Goal: Answer question/provide support: Answer question/provide support

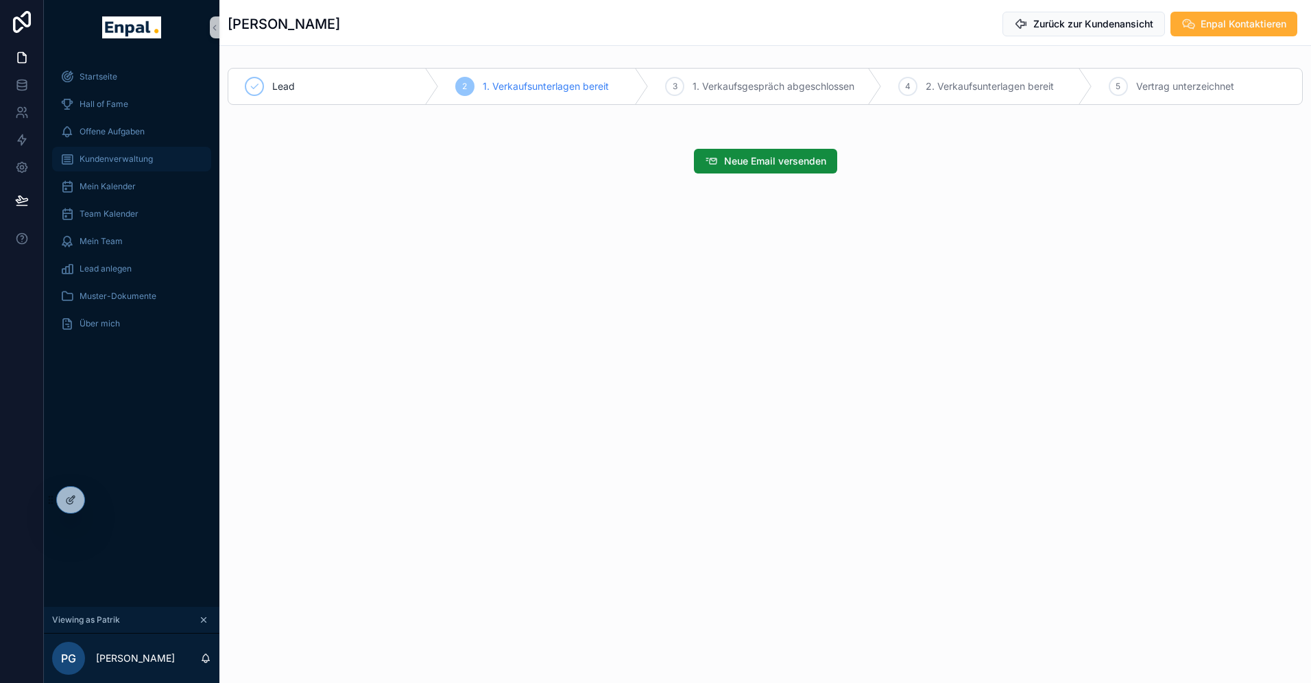
click at [126, 154] on span "Kundenverwaltung" at bounding box center [116, 159] width 73 height 11
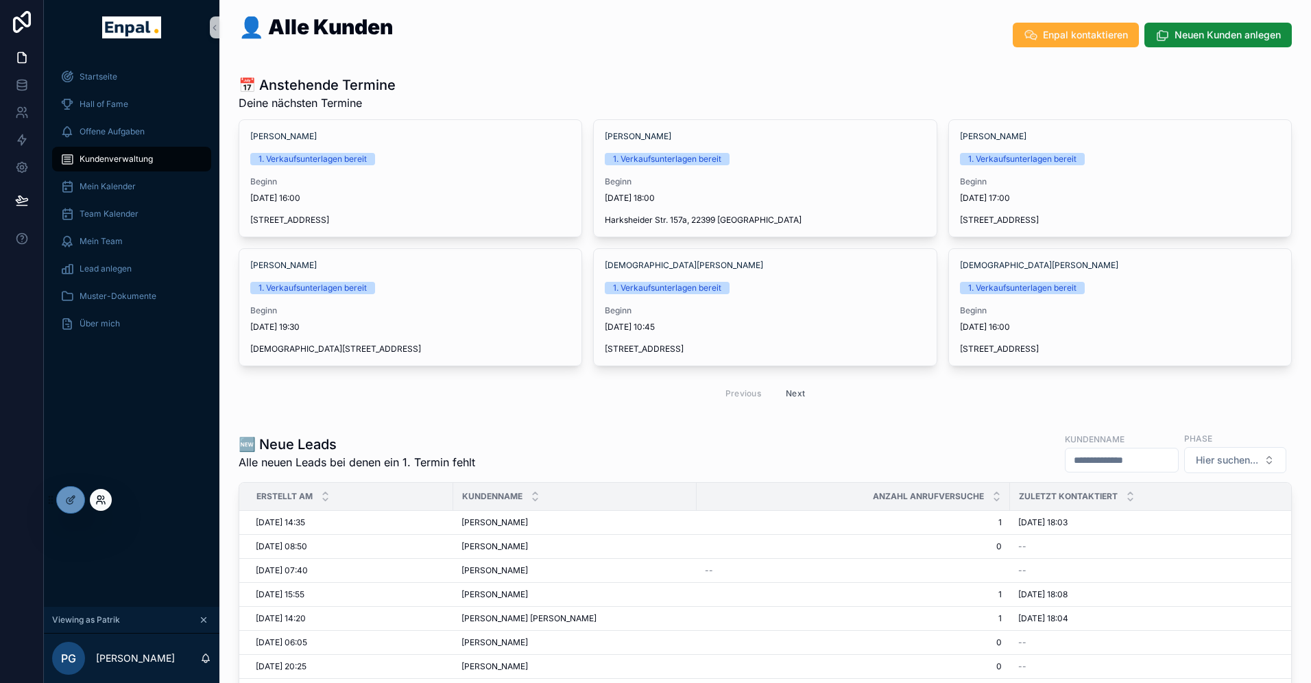
click at [104, 499] on icon at bounding box center [100, 500] width 11 height 11
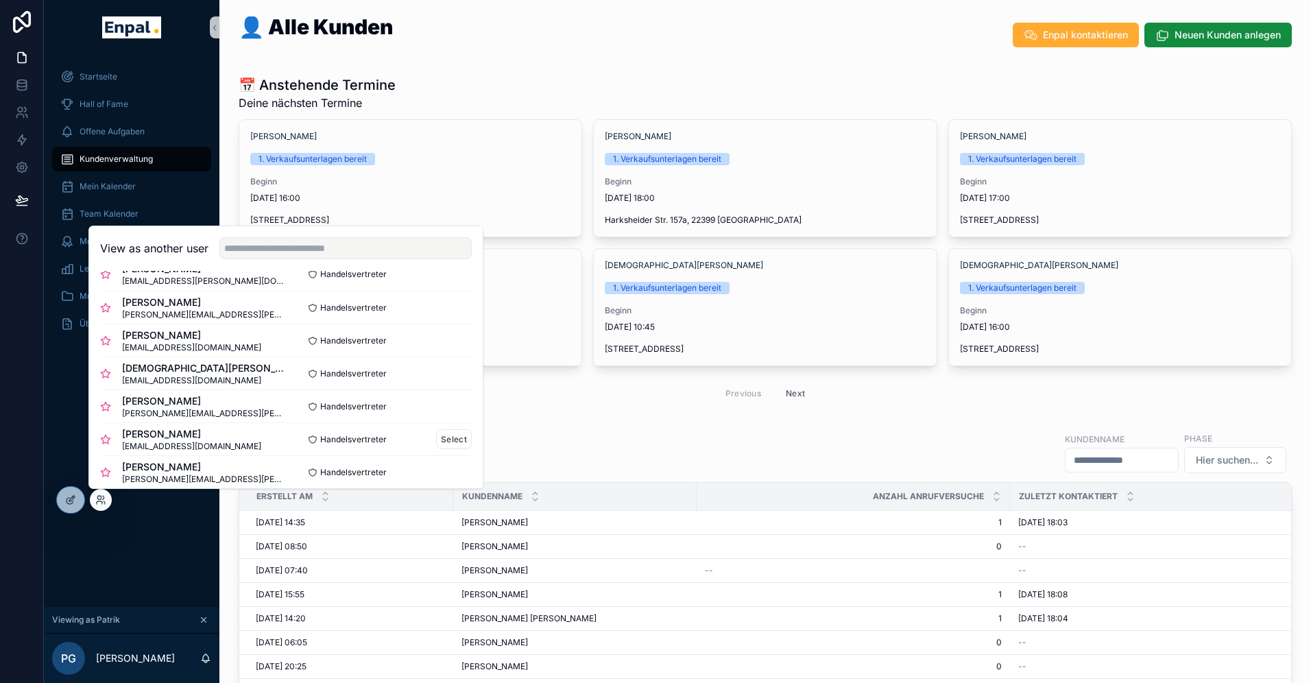
scroll to position [43, 0]
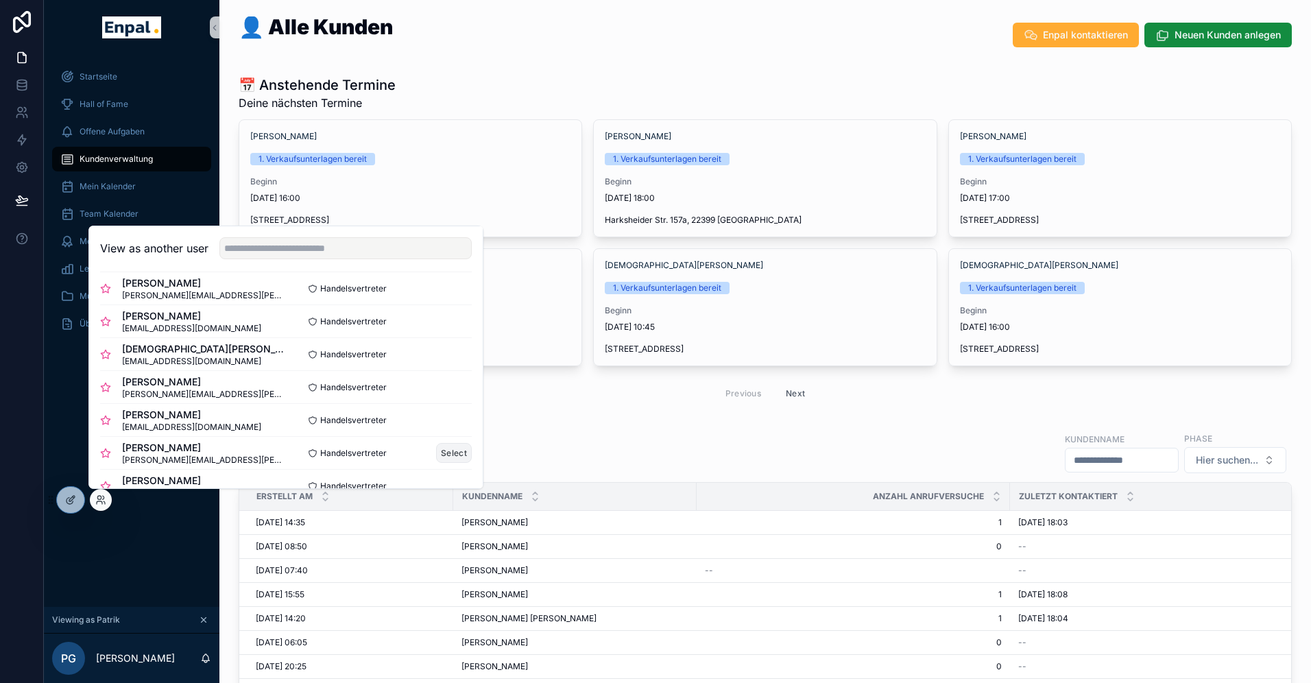
click at [454, 453] on button "Select" at bounding box center [454, 453] width 36 height 20
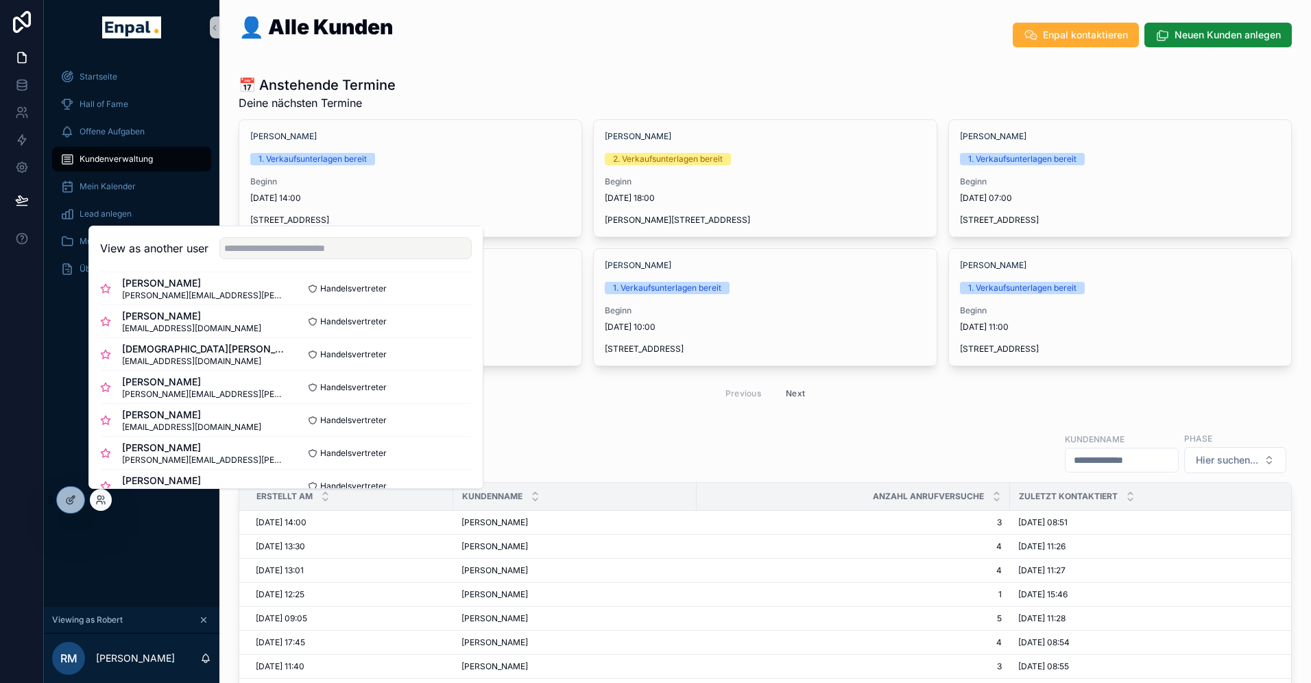
click at [51, 307] on div "Startseite Hall of Fame Offene Aufgaben Kundenverwaltung Mein Kalender Lead anl…" at bounding box center [132, 331] width 176 height 552
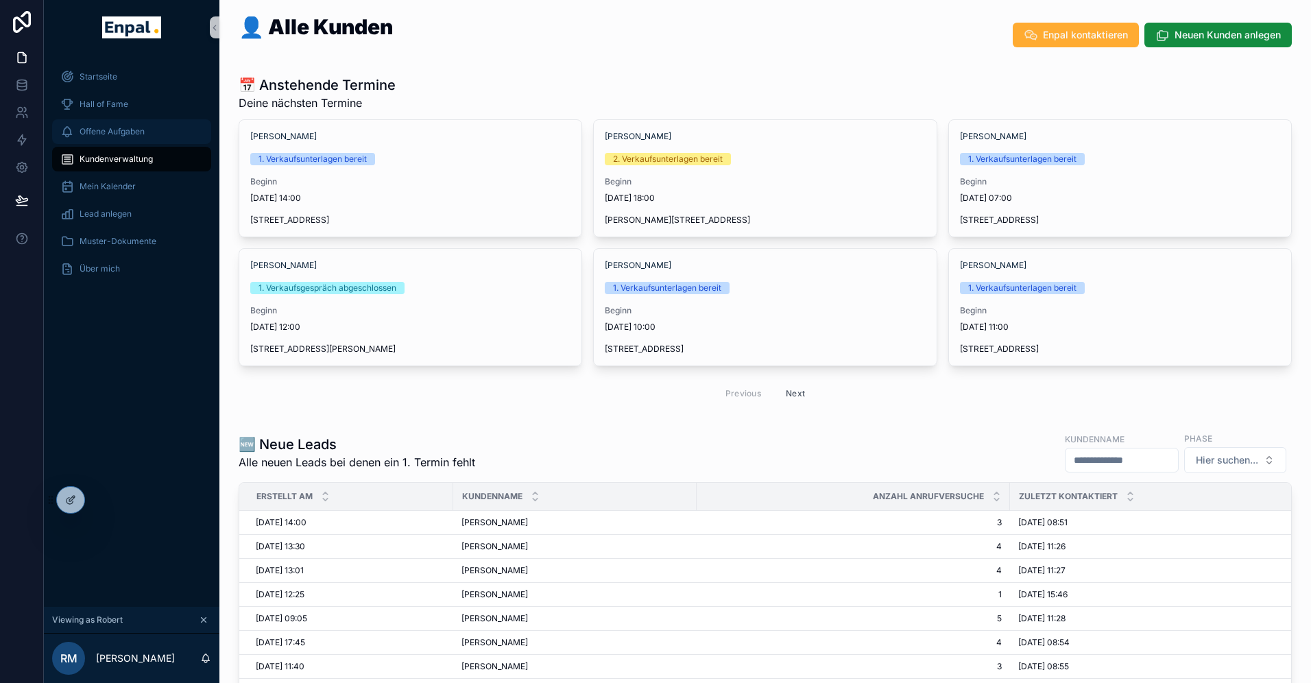
click at [115, 130] on span "Offene Aufgaben" at bounding box center [112, 131] width 65 height 11
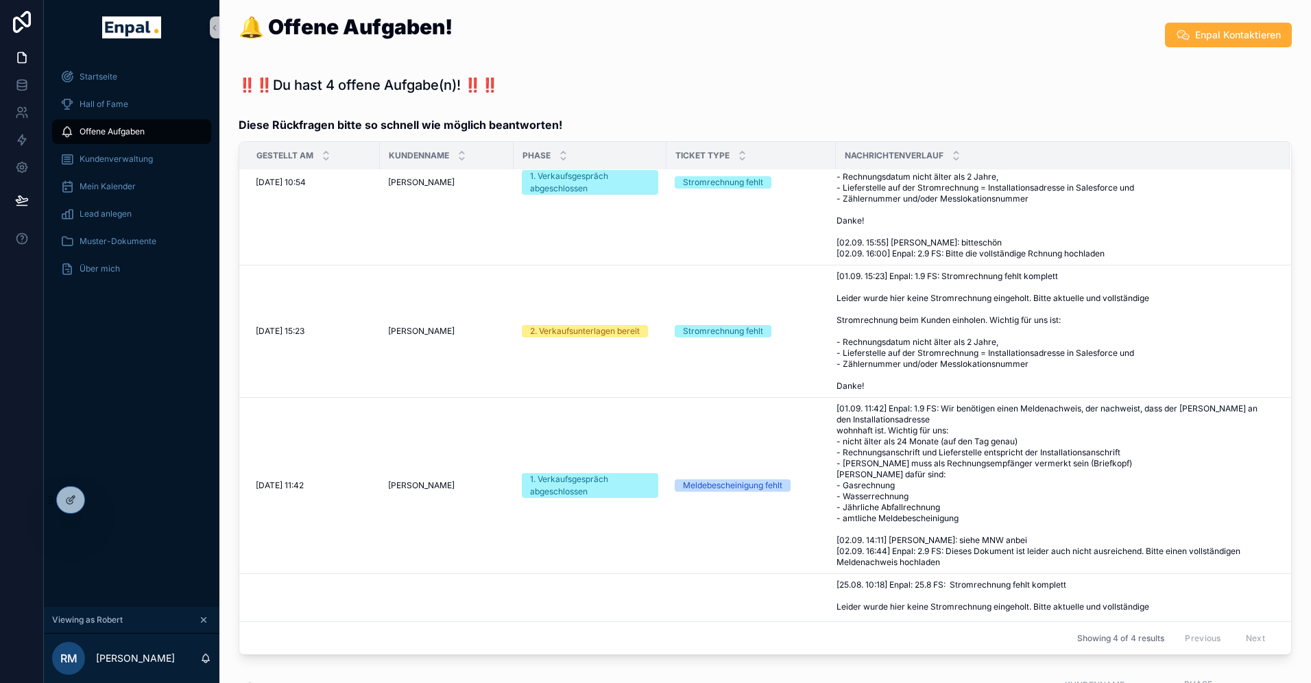
scroll to position [82, 0]
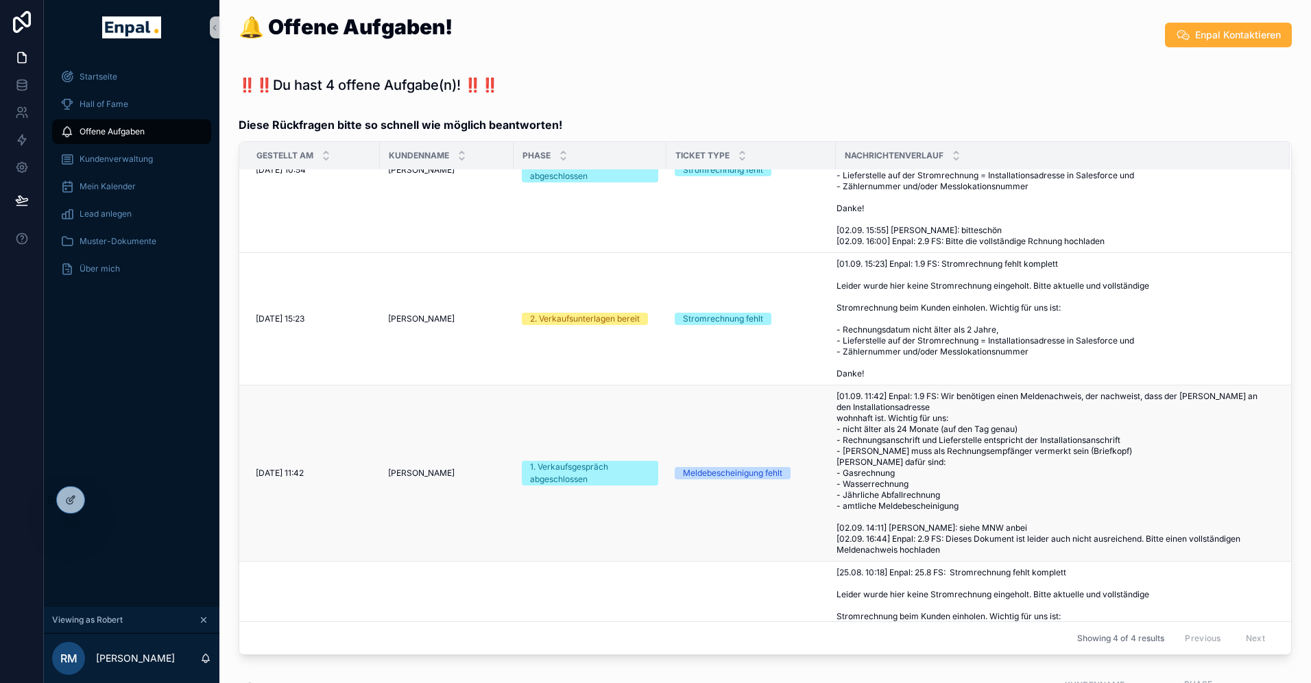
click at [875, 467] on span "[01.09. 11:42] Enpal: 1.9 FS: Wir benötigen einen Meldenachweis, der nachweist,…" at bounding box center [1055, 473] width 437 height 165
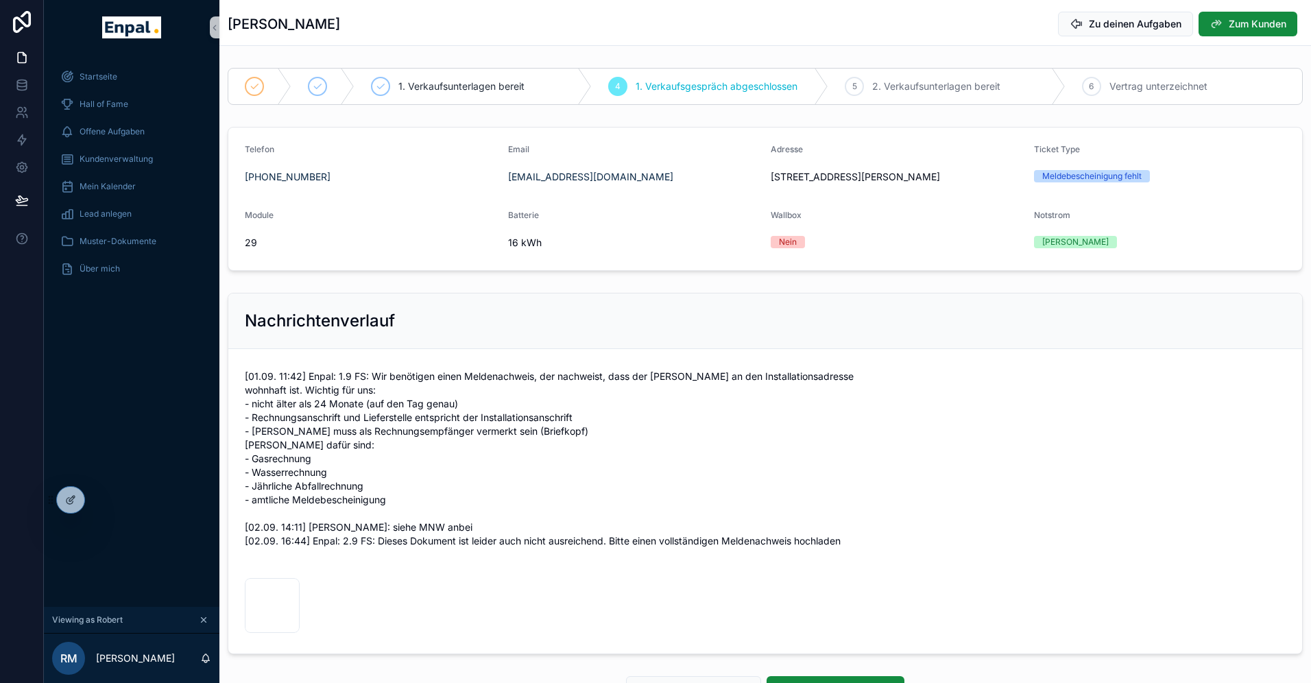
scroll to position [125, 0]
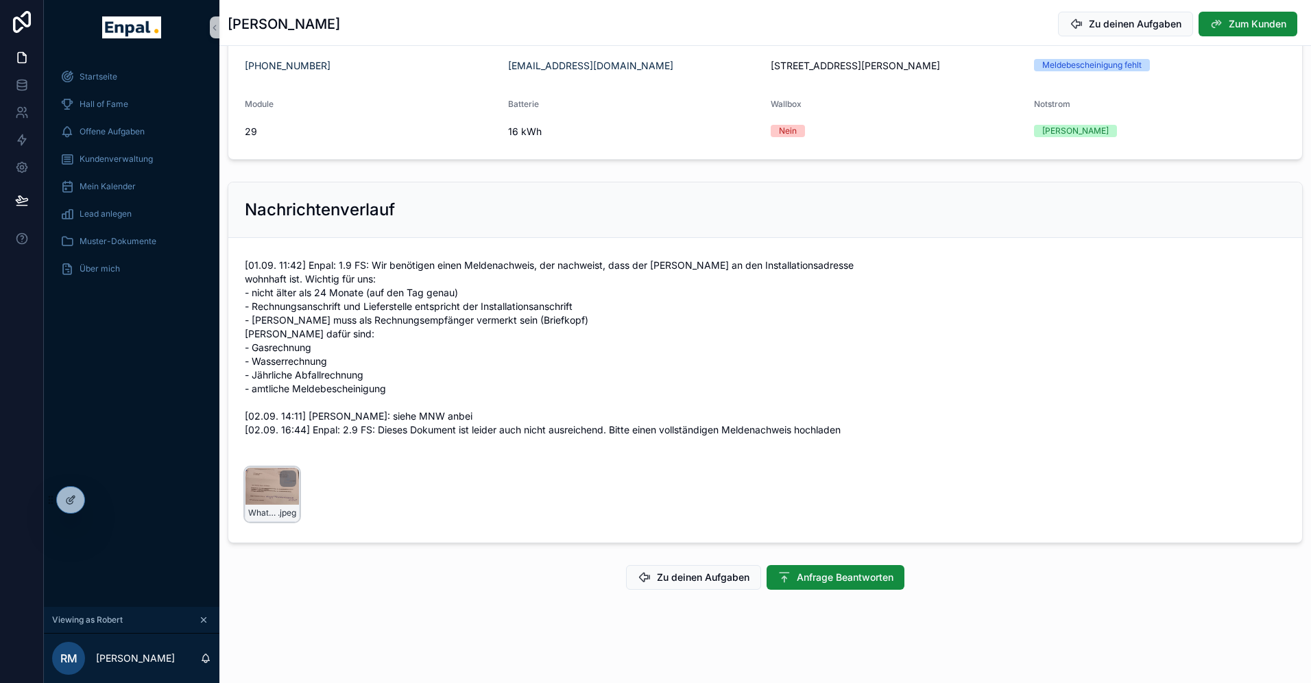
click at [265, 497] on div "WhatsApp-Image-2025-09-02-at-14.02.27 .jpeg" at bounding box center [272, 494] width 55 height 55
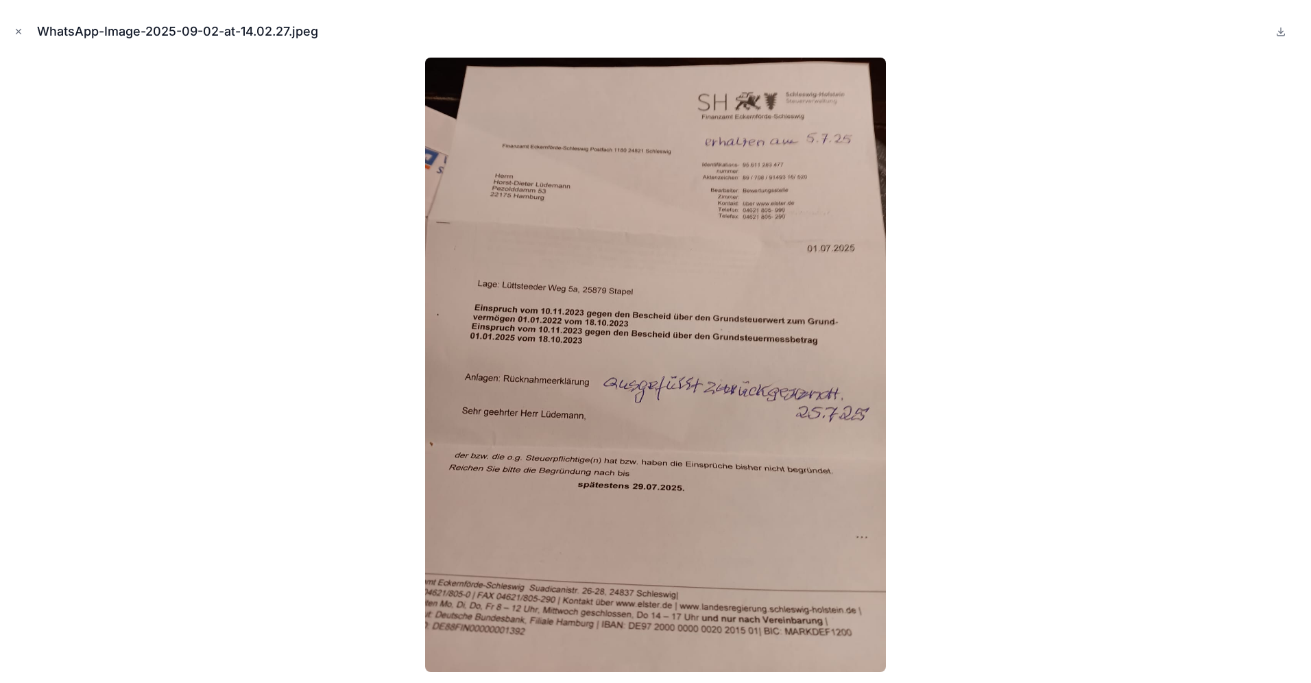
click at [274, 455] on div at bounding box center [656, 365] width 1290 height 615
click at [224, 270] on div at bounding box center [656, 365] width 1290 height 615
click at [21, 29] on icon "Close modal" at bounding box center [19, 32] width 10 height 10
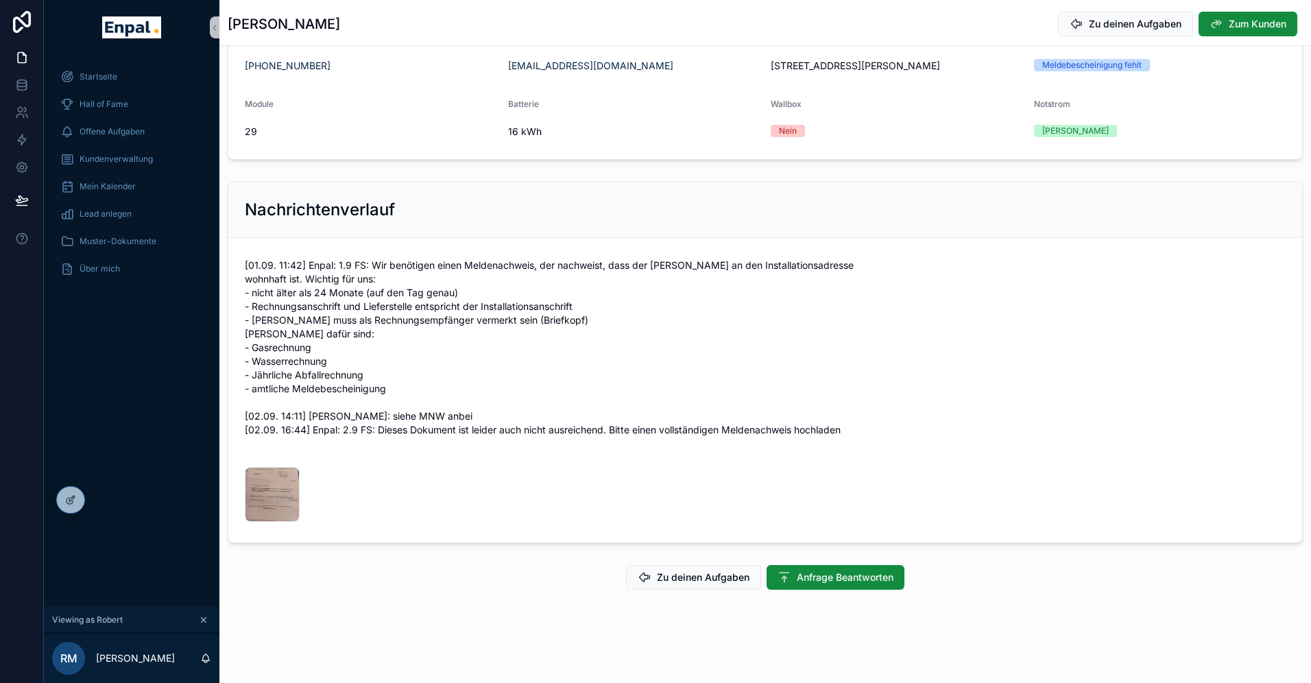
scroll to position [16, 0]
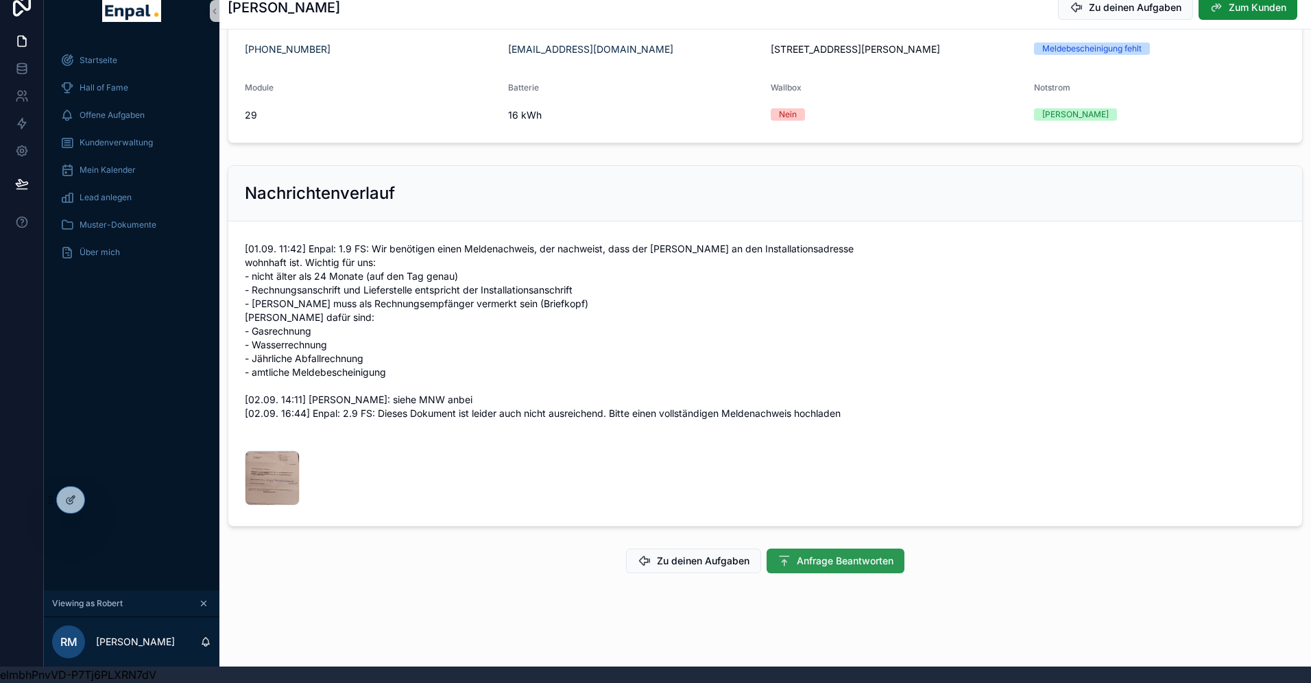
click at [816, 564] on span "Anfrage Beantworten" at bounding box center [845, 561] width 97 height 14
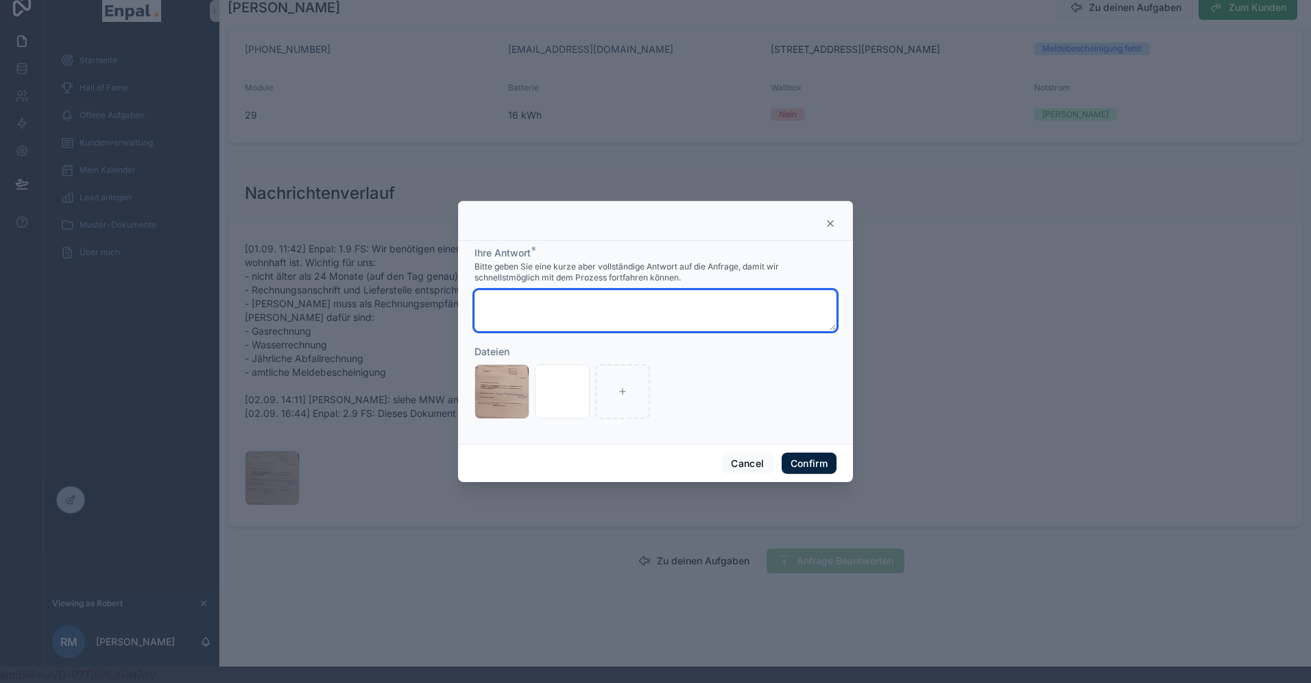
click at [618, 304] on textarea at bounding box center [656, 310] width 362 height 41
type textarea "**********"
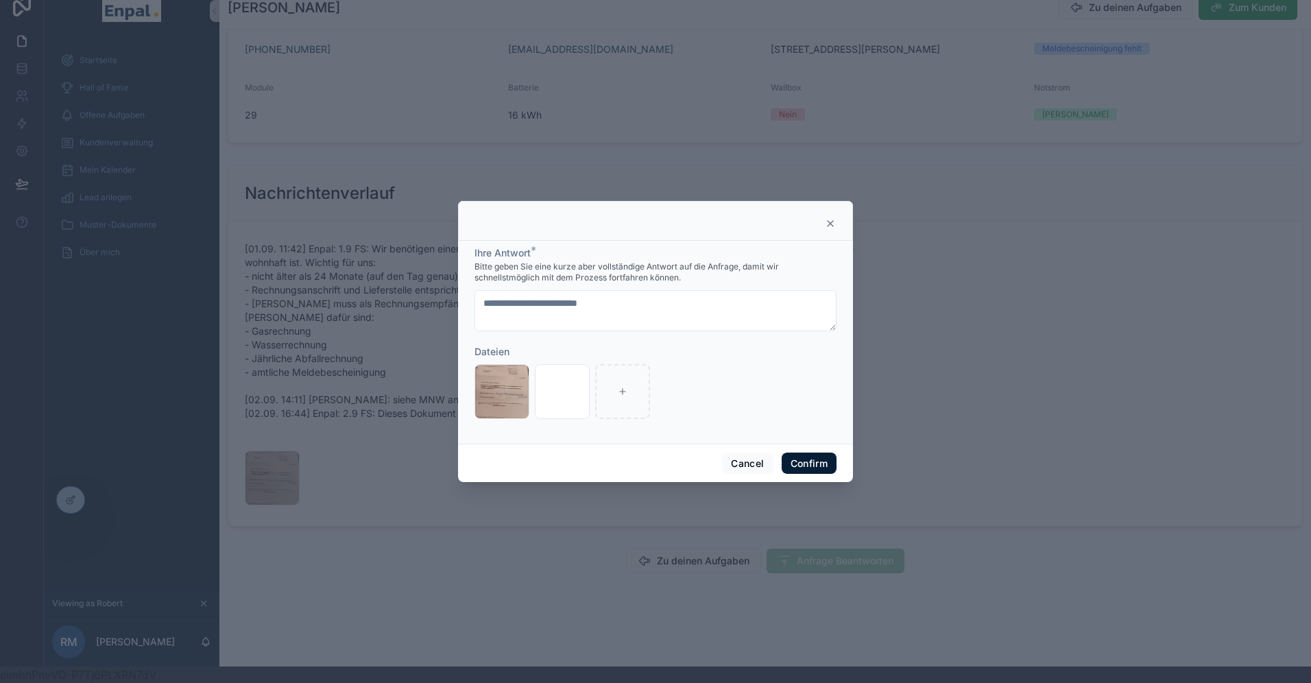
click at [797, 464] on button "Confirm" at bounding box center [809, 464] width 55 height 22
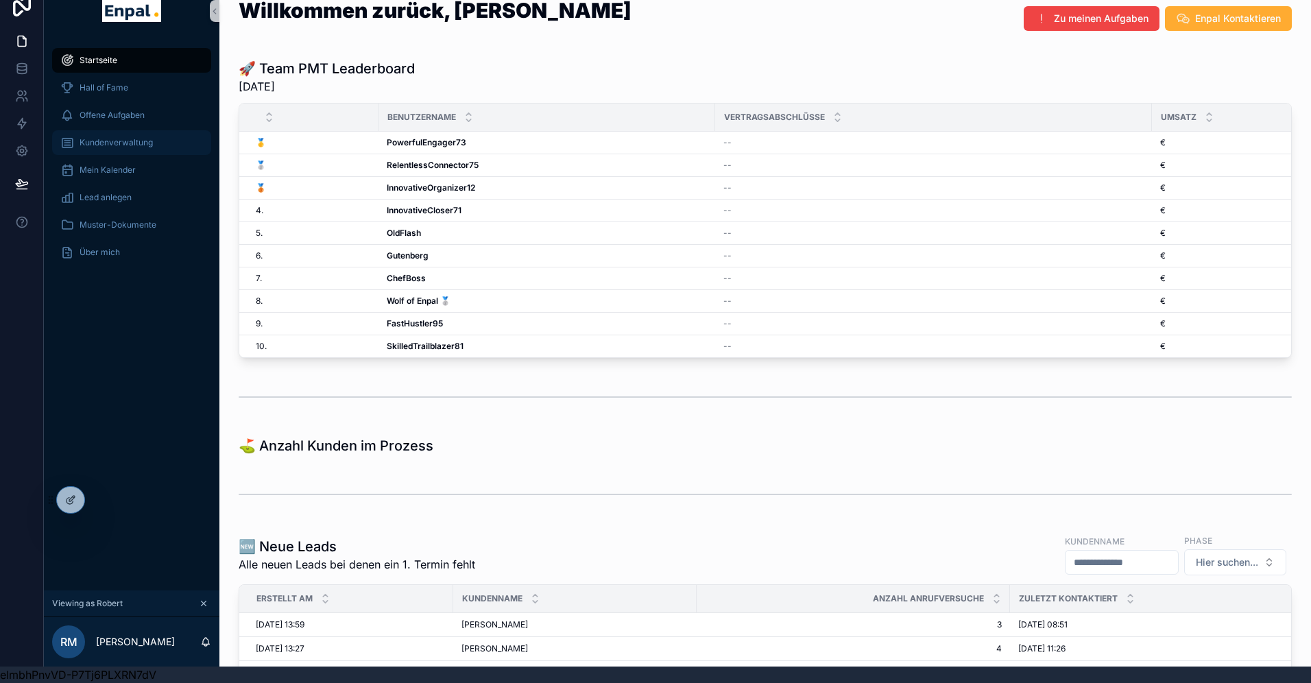
click at [115, 147] on span "Kundenverwaltung" at bounding box center [116, 142] width 73 height 11
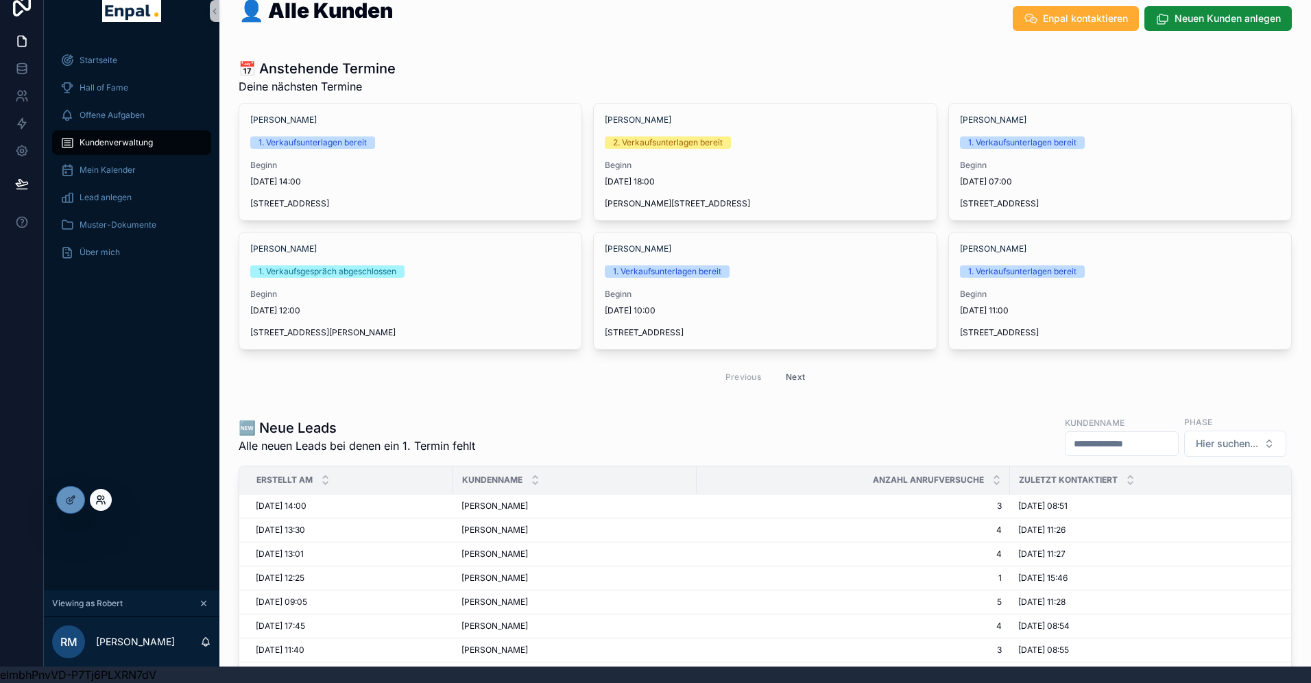
click at [104, 501] on icon at bounding box center [100, 500] width 11 height 11
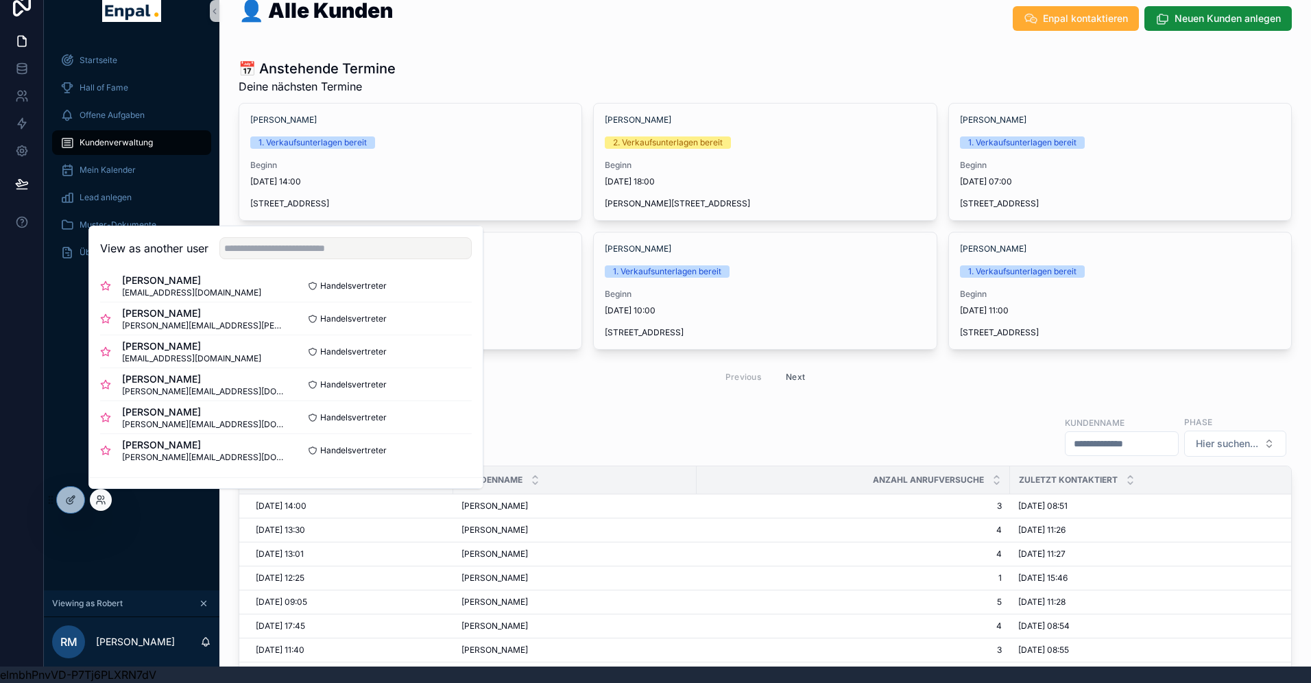
scroll to position [180, 0]
click at [451, 413] on button "Select" at bounding box center [454, 415] width 36 height 20
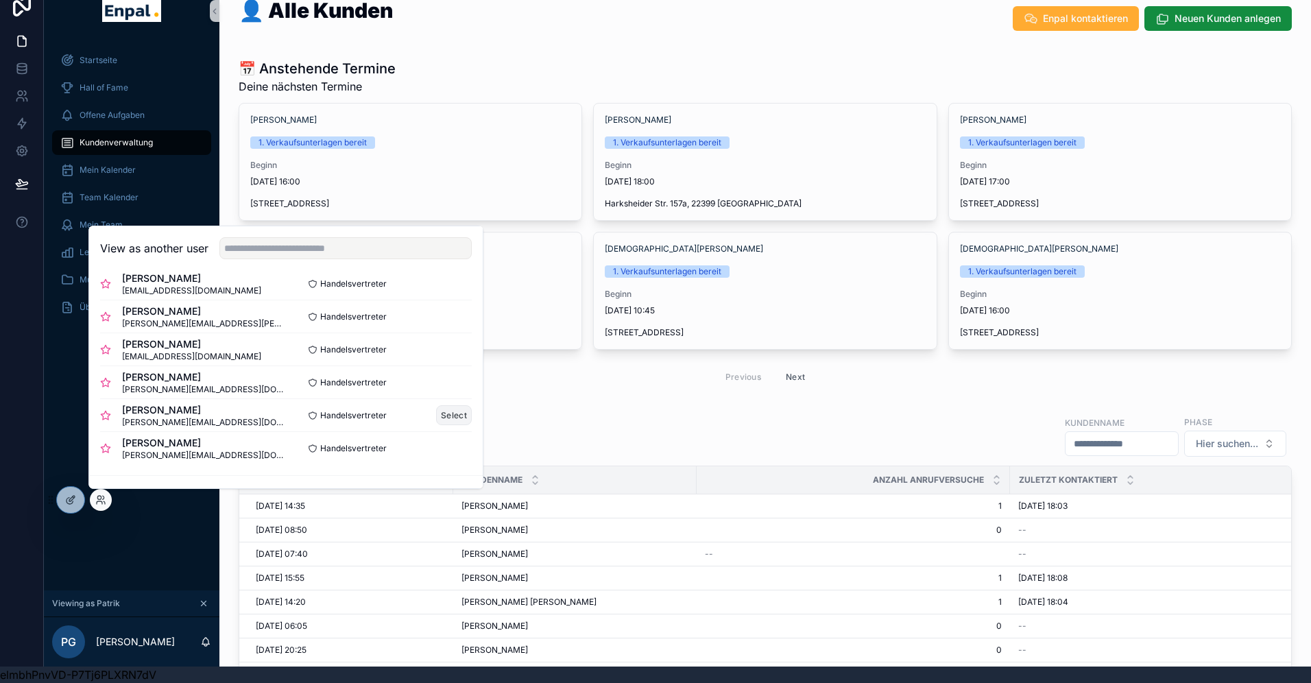
click at [451, 419] on button "Select" at bounding box center [454, 415] width 36 height 20
click at [458, 412] on button "Select" at bounding box center [454, 415] width 36 height 20
click at [454, 416] on button "Select" at bounding box center [454, 415] width 36 height 20
click at [50, 404] on div "Startseite Hall of Fame Offene Aufgaben Kundenverwaltung Mein Kalender Team Kal…" at bounding box center [132, 314] width 176 height 552
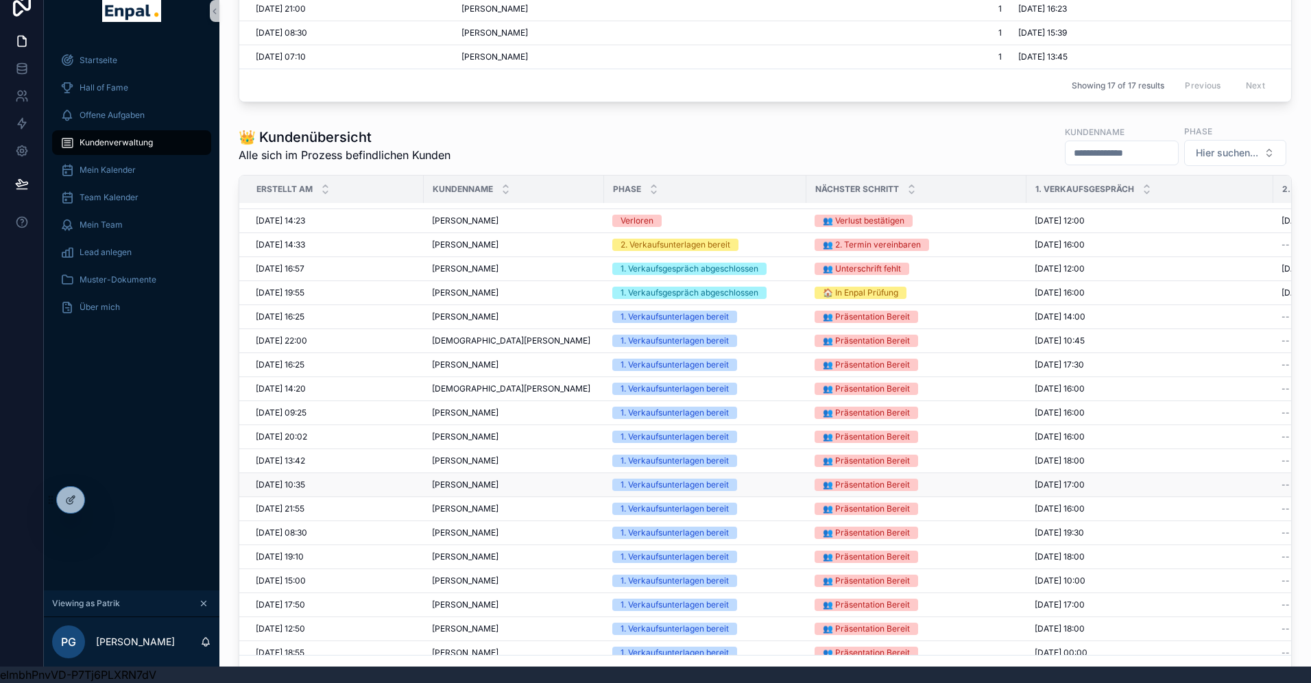
scroll to position [592, 0]
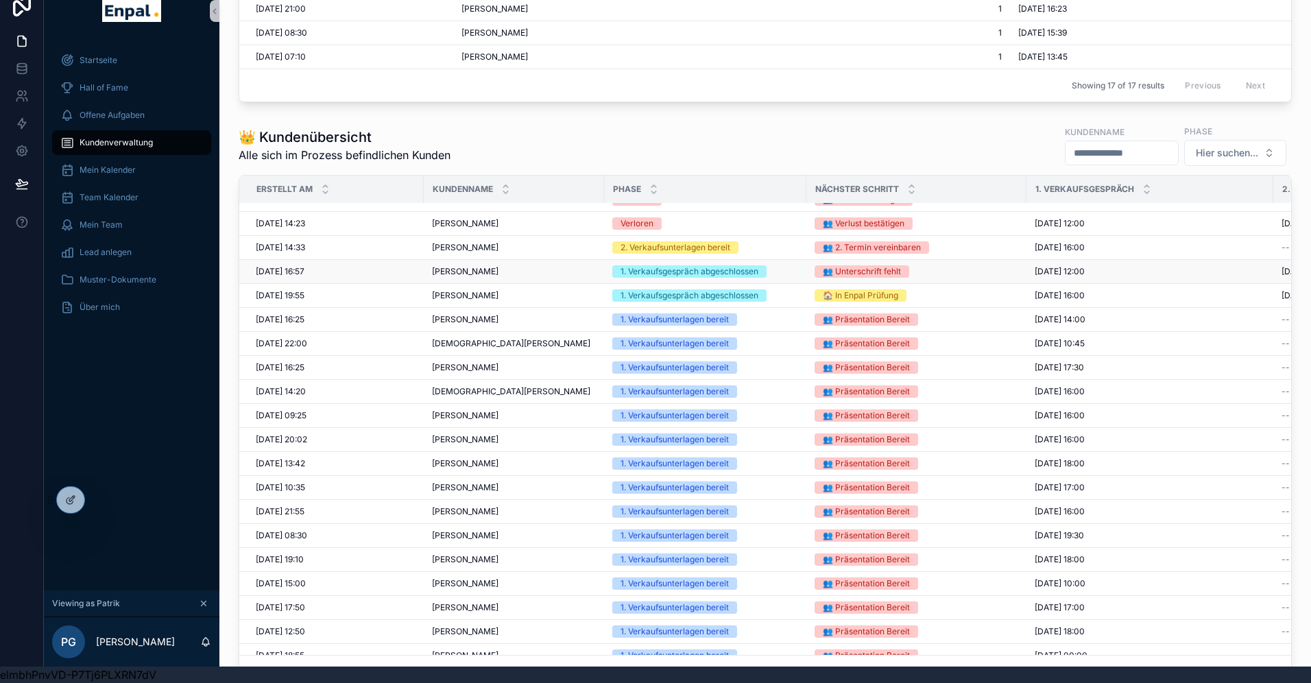
click at [463, 268] on span "[PERSON_NAME]" at bounding box center [465, 271] width 67 height 11
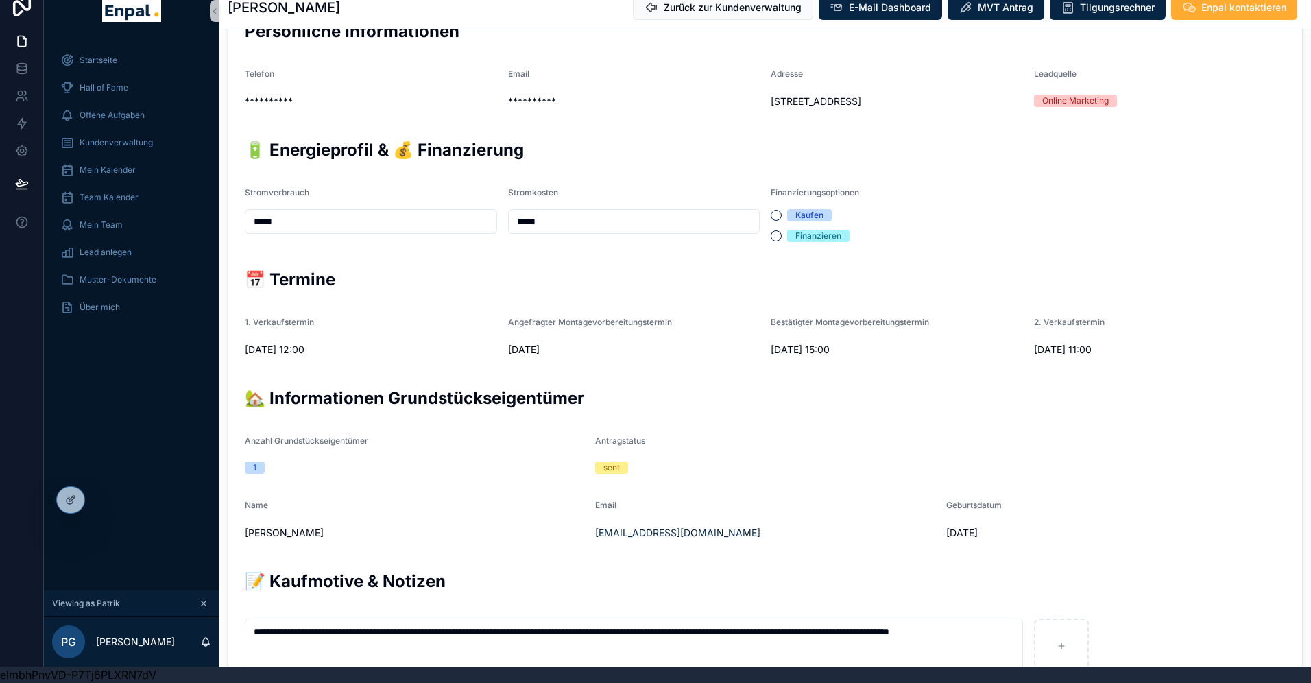
scroll to position [361, 0]
